Goal: Task Accomplishment & Management: Use online tool/utility

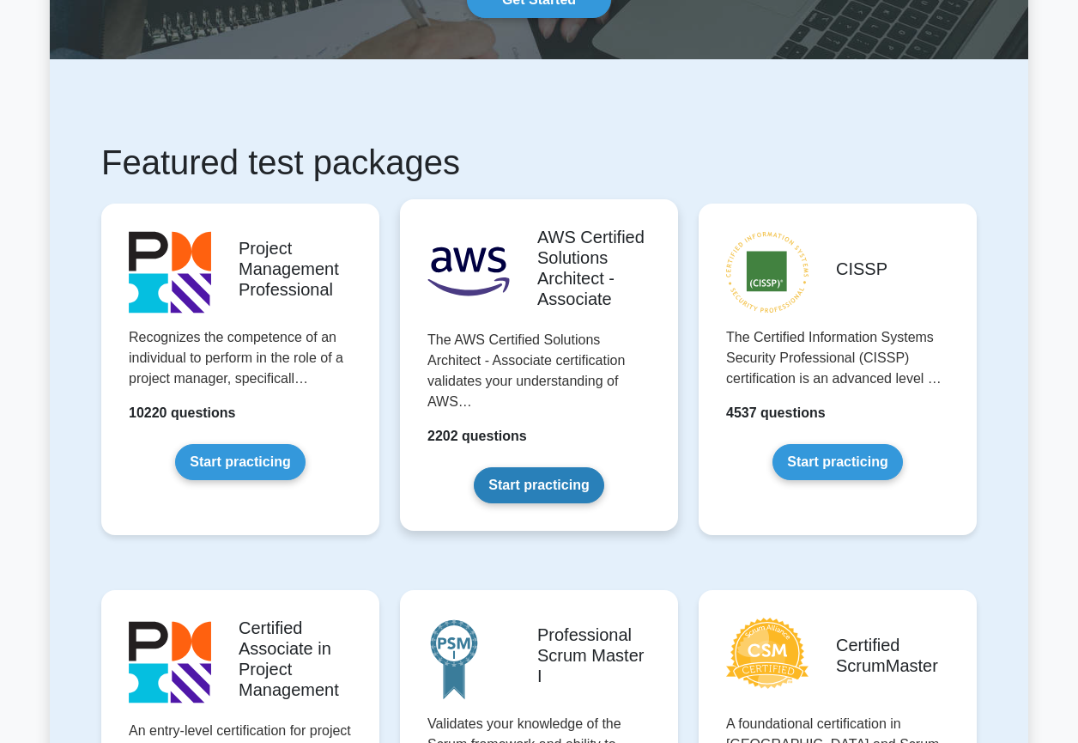
scroll to position [200, 0]
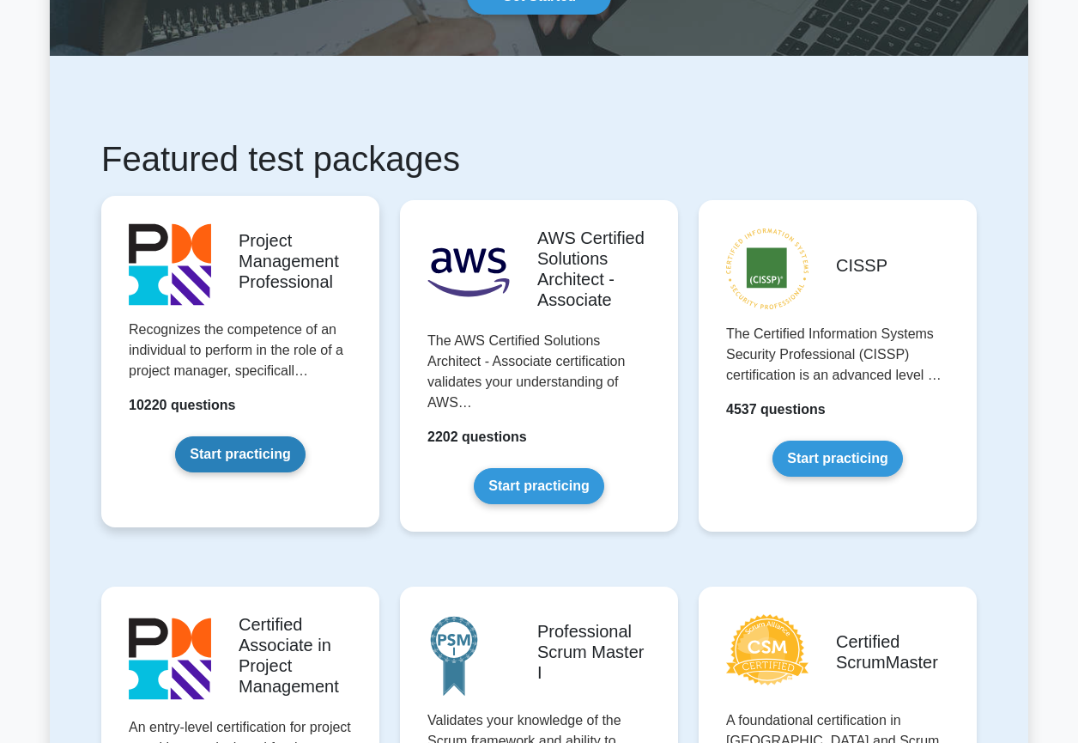
click at [266, 466] on link "Start practicing" at bounding box center [240, 454] width 130 height 36
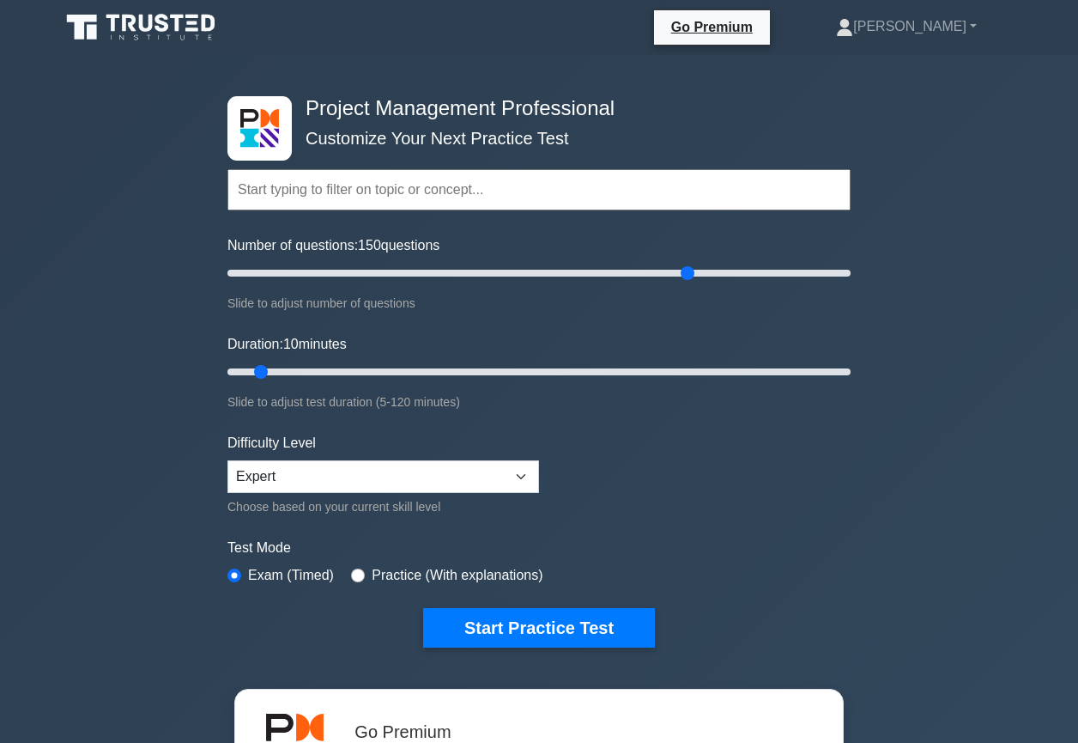
drag, startPoint x: 254, startPoint y: 277, endPoint x: 684, endPoint y: 253, distance: 430.8
click at [684, 253] on div "Number of questions: 150 questions Slide to adjust number of questions" at bounding box center [539, 274] width 623 height 78
drag, startPoint x: 683, startPoint y: 276, endPoint x: 786, endPoint y: 270, distance: 102.3
type input "180"
click at [786, 270] on input "Number of questions: 180 questions" at bounding box center [539, 273] width 623 height 21
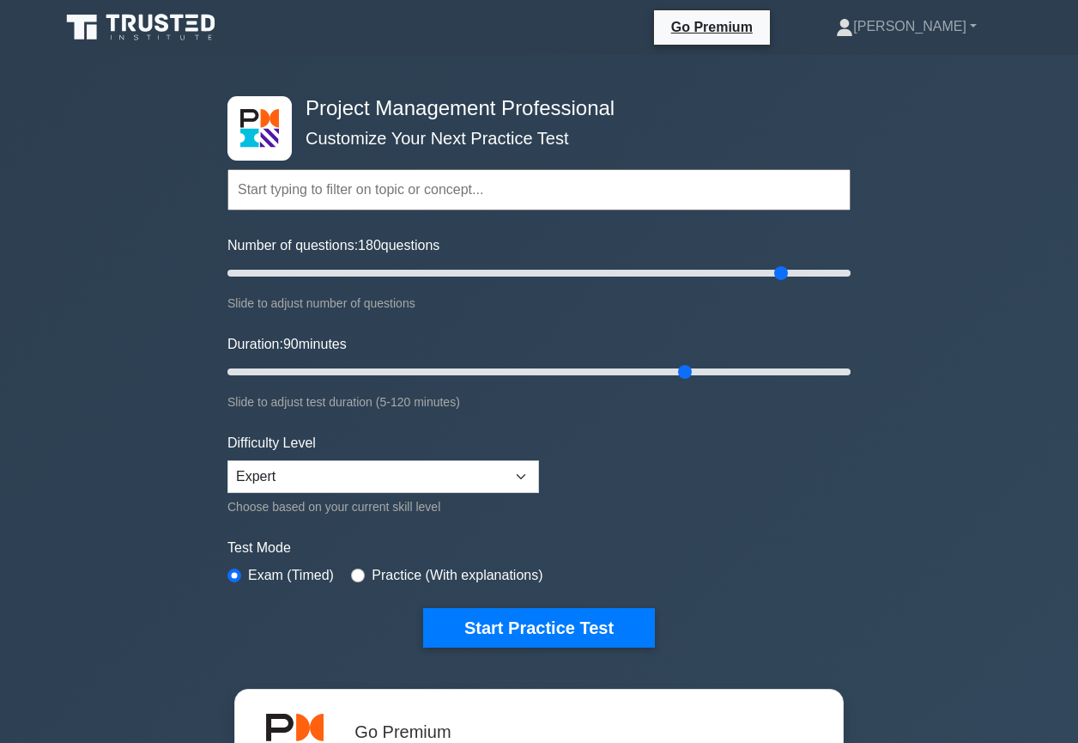
drag, startPoint x: 257, startPoint y: 370, endPoint x: 689, endPoint y: 382, distance: 432.0
type input "90"
click at [689, 382] on div "Duration: 90 minutes Slide to adjust test duration (5-120 minutes)" at bounding box center [539, 373] width 623 height 78
drag, startPoint x: 779, startPoint y: 275, endPoint x: 507, endPoint y: 267, distance: 272.3
type input "90"
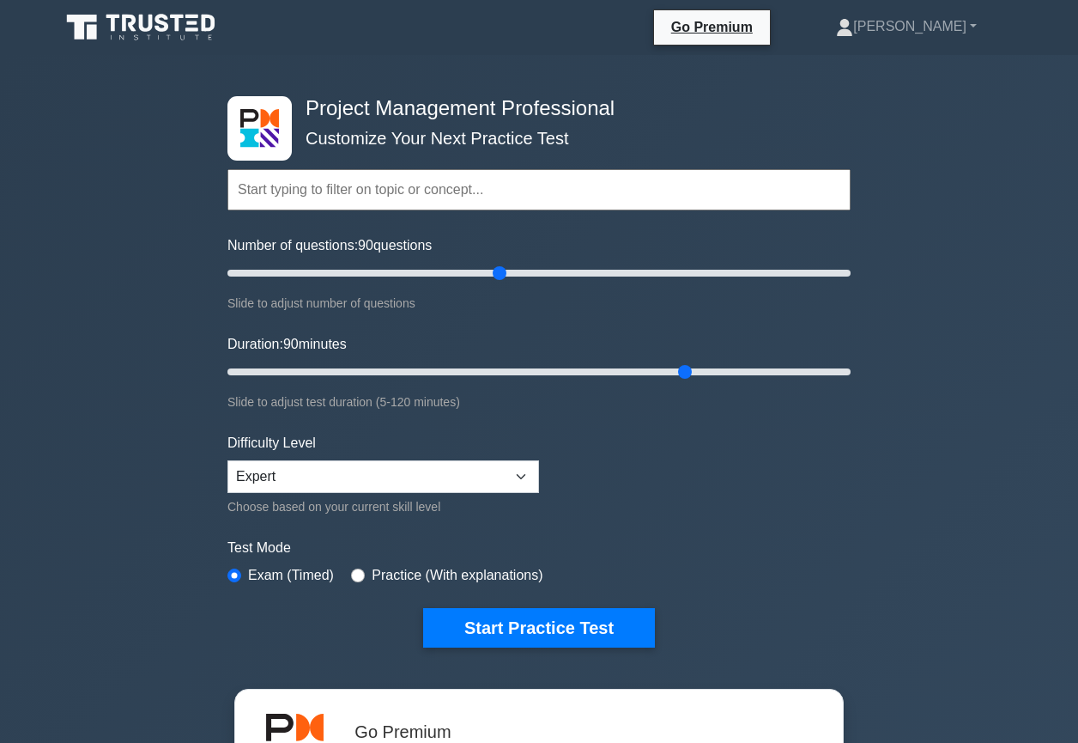
click at [507, 267] on input "Number of questions: 90 questions" at bounding box center [539, 273] width 623 height 21
drag, startPoint x: 683, startPoint y: 373, endPoint x: 878, endPoint y: 377, distance: 195.8
type input "120"
click at [878, 377] on div "Project Management Professional Customize Your Next Practice Test Topics Scope …" at bounding box center [539, 595] width 1078 height 1080
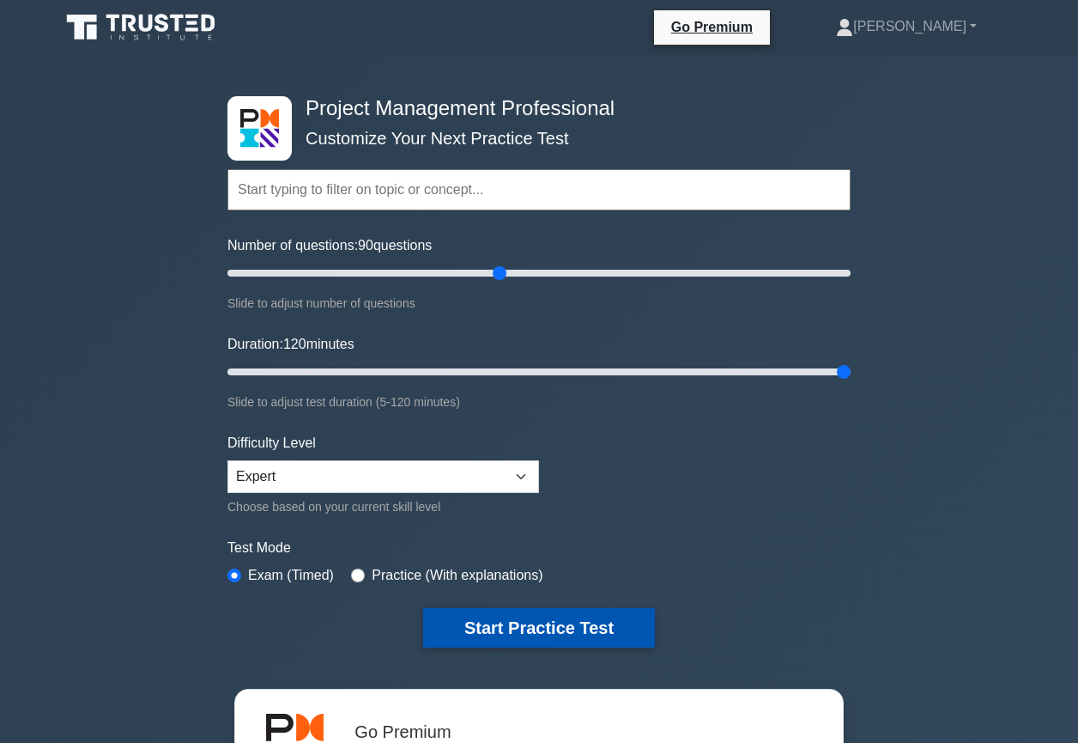
click at [574, 619] on button "Start Practice Test" at bounding box center [539, 627] width 232 height 39
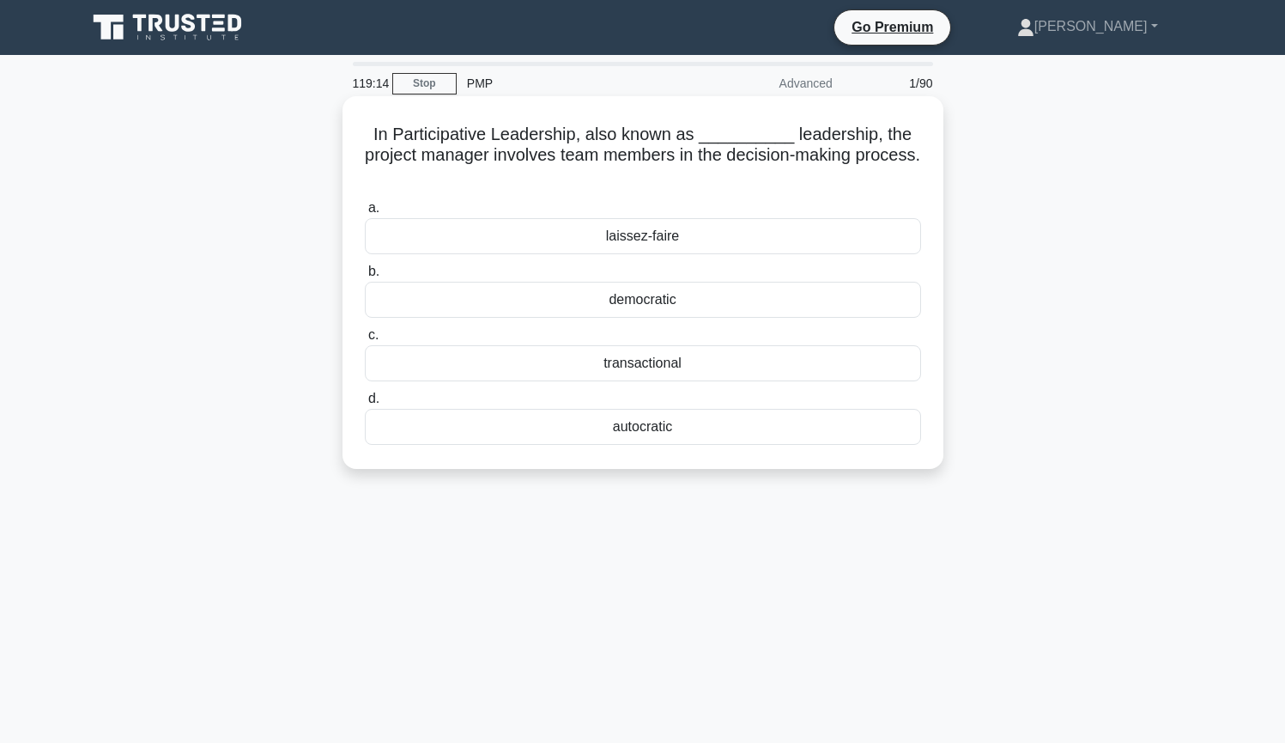
click at [884, 370] on div "transactional" at bounding box center [643, 363] width 556 height 36
click at [365, 341] on input "c. transactional" at bounding box center [365, 335] width 0 height 11
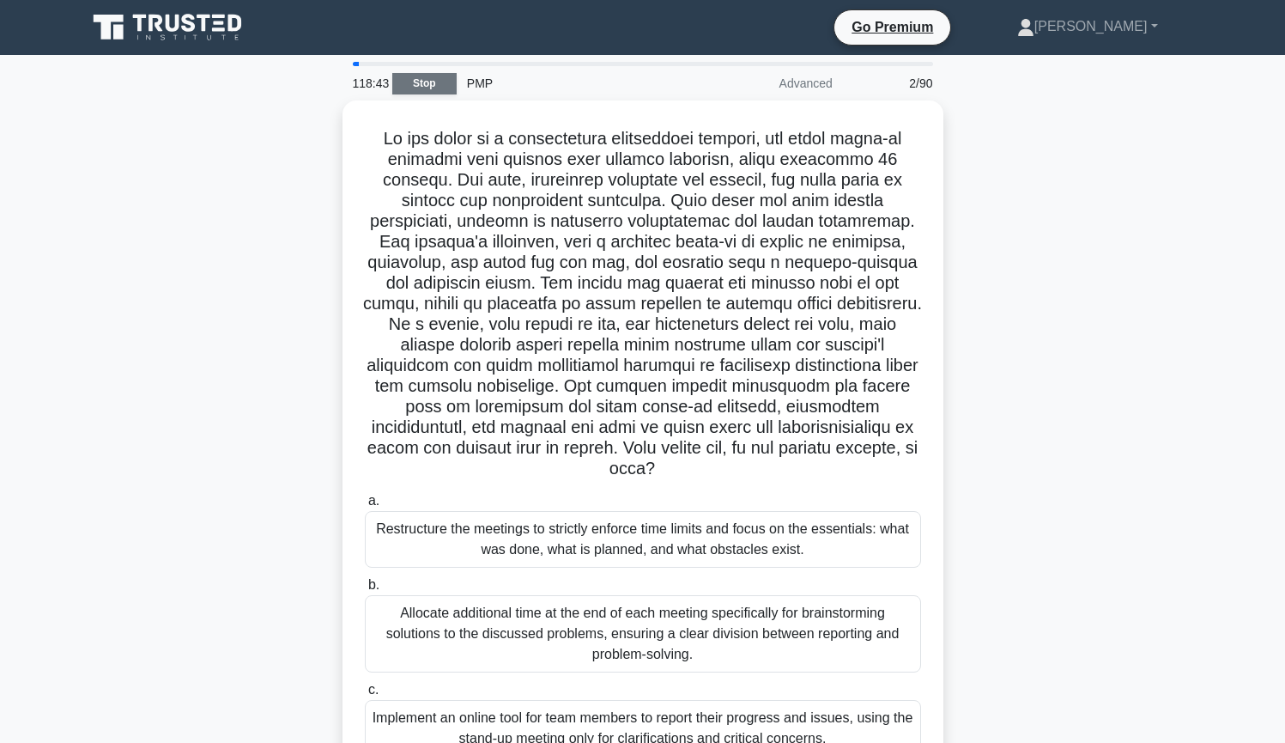
click at [431, 79] on link "Stop" at bounding box center [424, 83] width 64 height 21
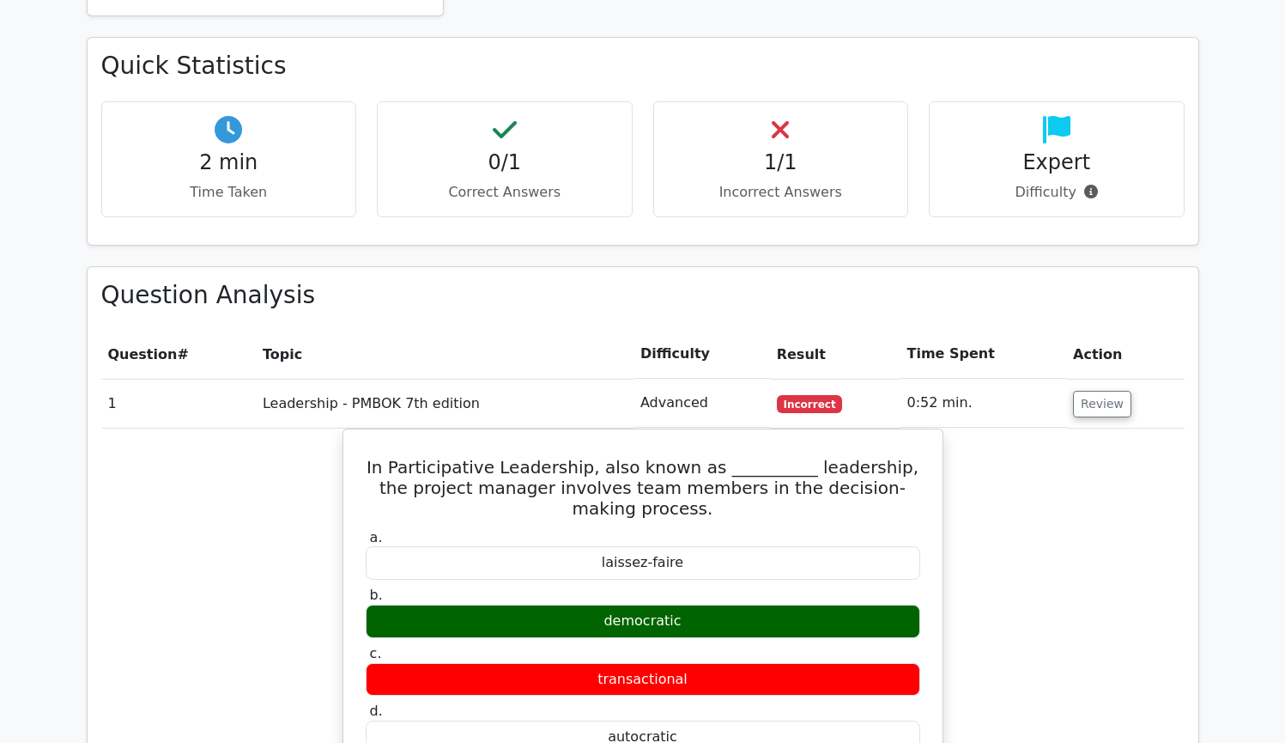
scroll to position [1111, 0]
